Goal: Information Seeking & Learning: Understand process/instructions

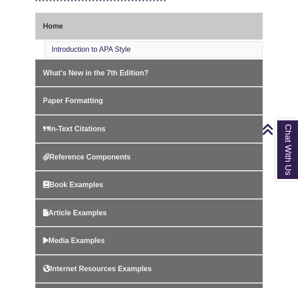
scroll to position [259, 0]
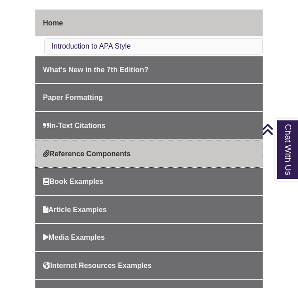
click at [70, 150] on span "Reference Components" at bounding box center [87, 154] width 88 height 8
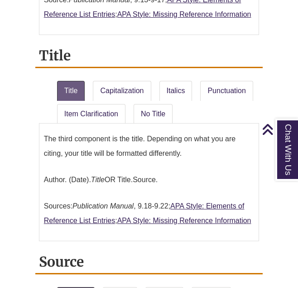
scroll to position [1352, 0]
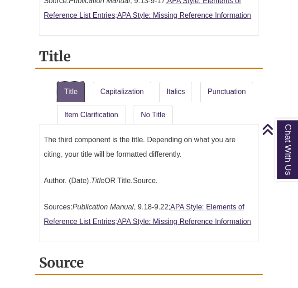
click at [78, 85] on link "Title" at bounding box center [71, 92] width 28 height 20
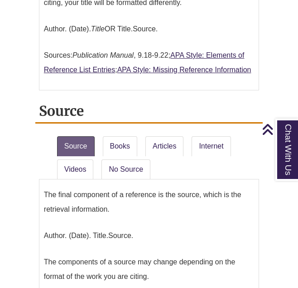
scroll to position [1498, 0]
